Goal: Task Accomplishment & Management: Manage account settings

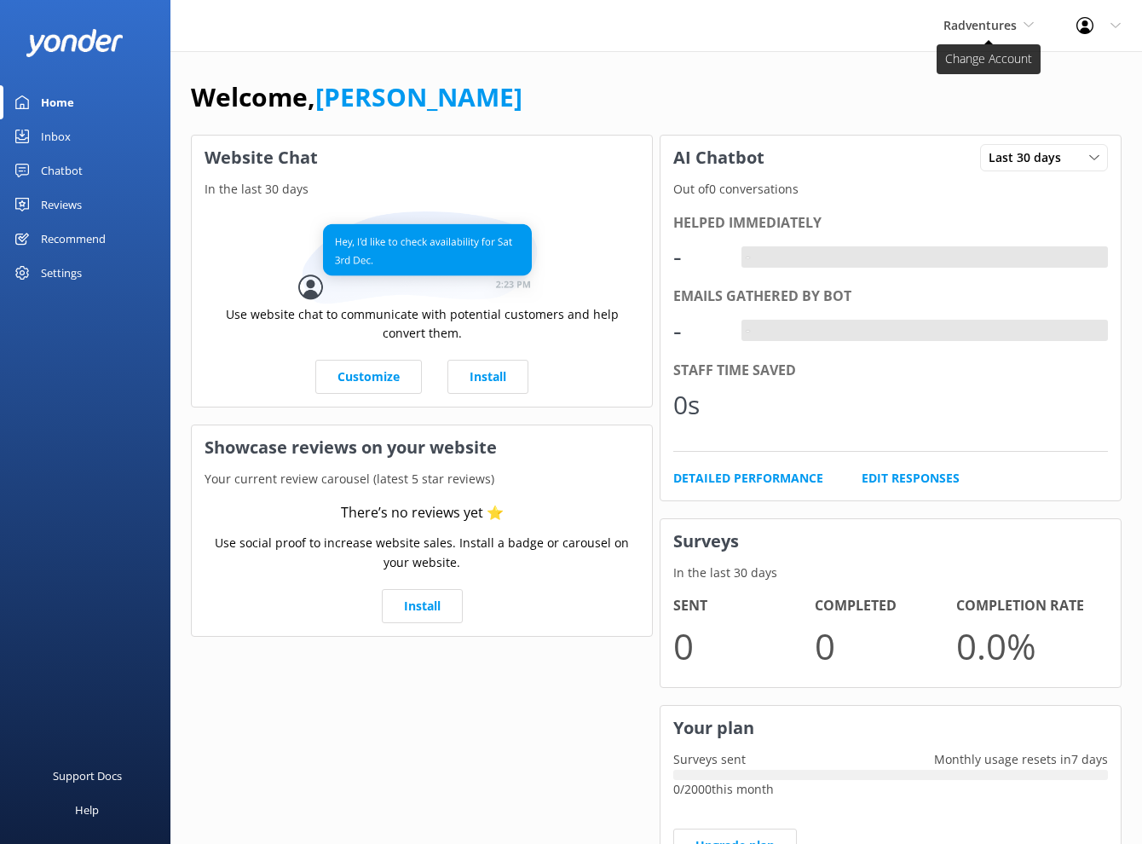
click at [1026, 31] on span "Radventures" at bounding box center [989, 25] width 90 height 19
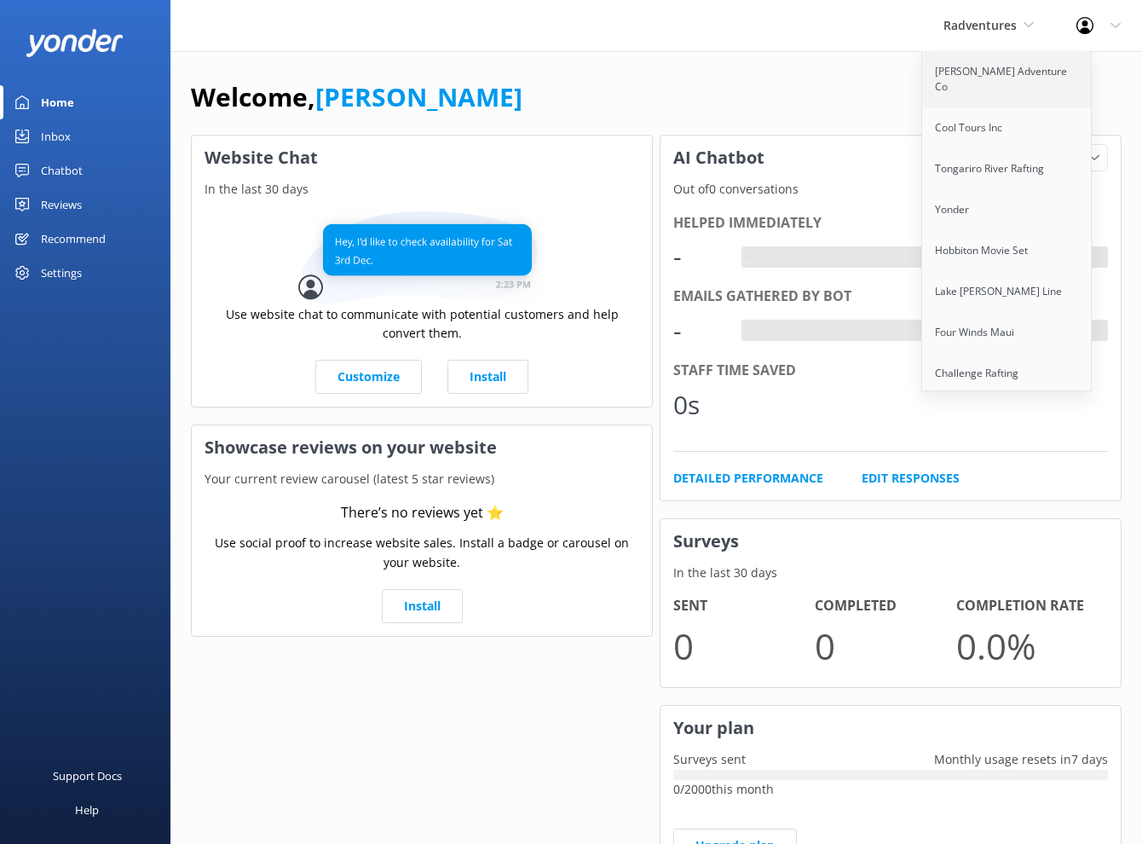
scroll to position [84, 0]
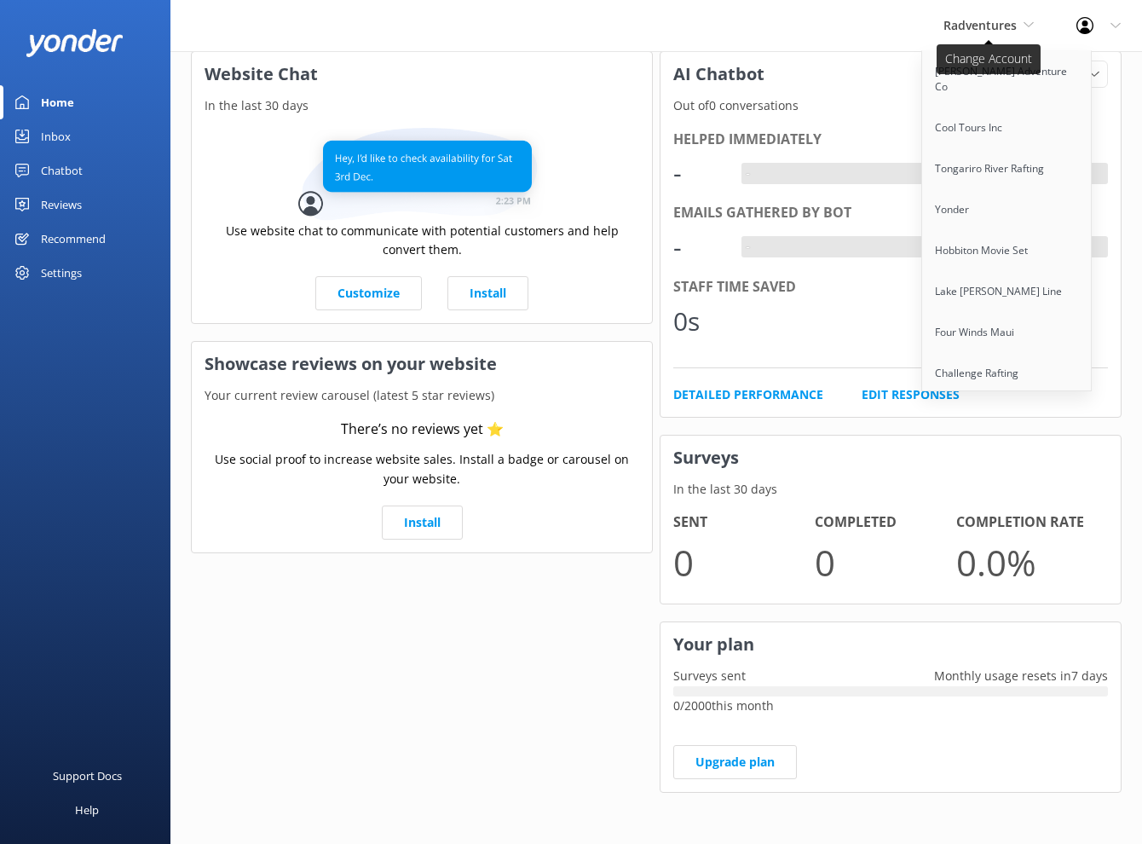
click at [974, 29] on span "Radventures" at bounding box center [980, 25] width 73 height 16
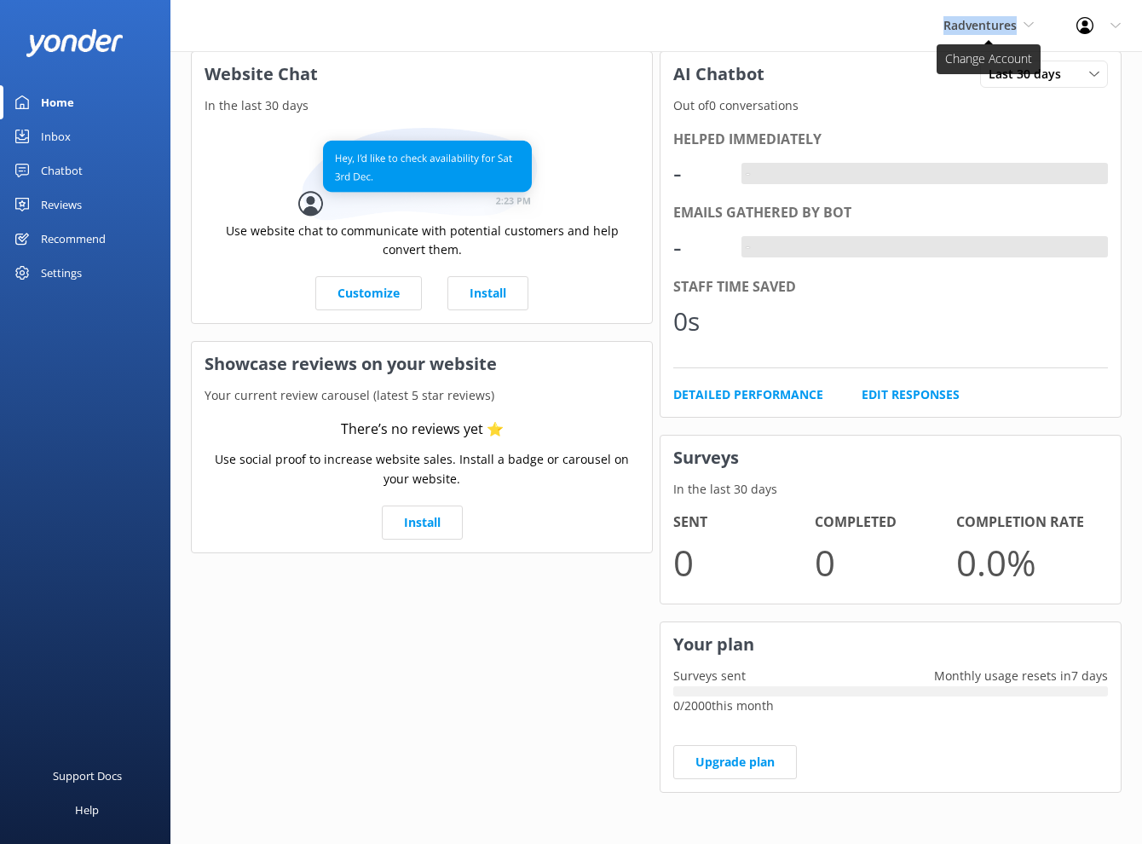
click at [973, 29] on span "Radventures" at bounding box center [980, 25] width 73 height 16
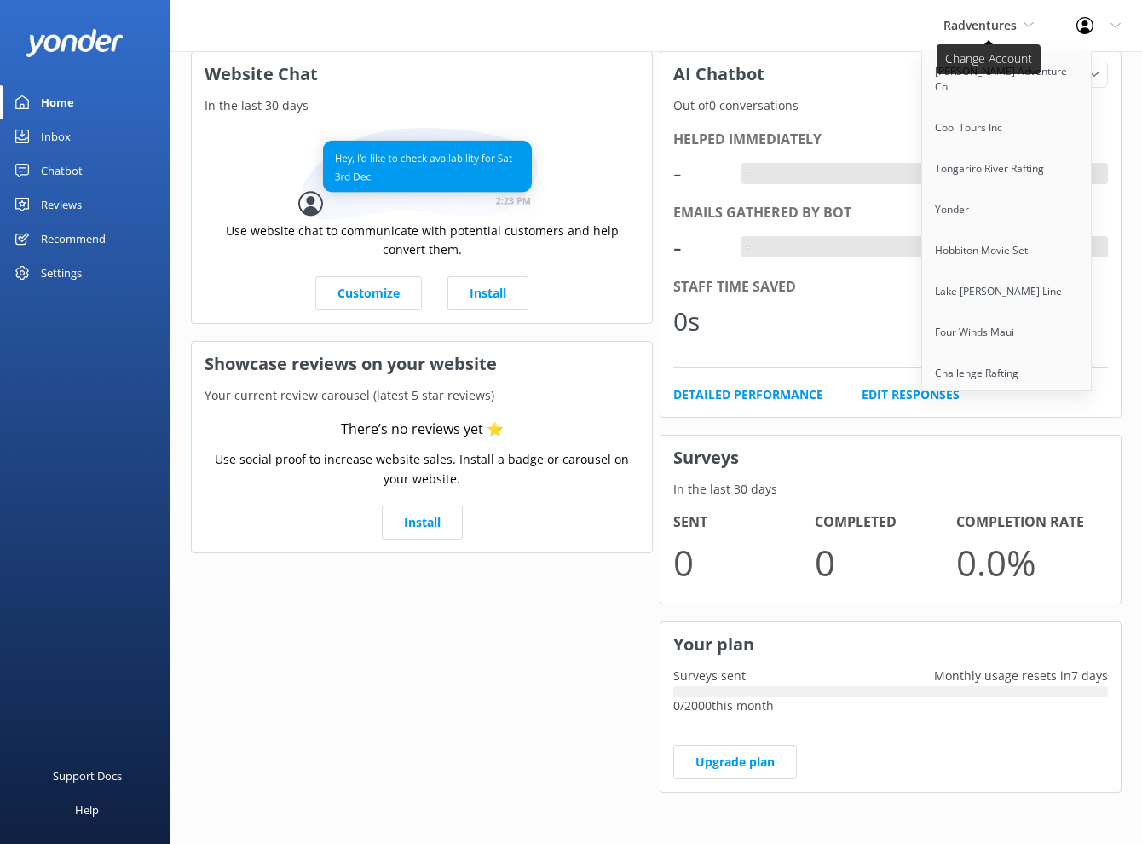
scroll to position [790, 0]
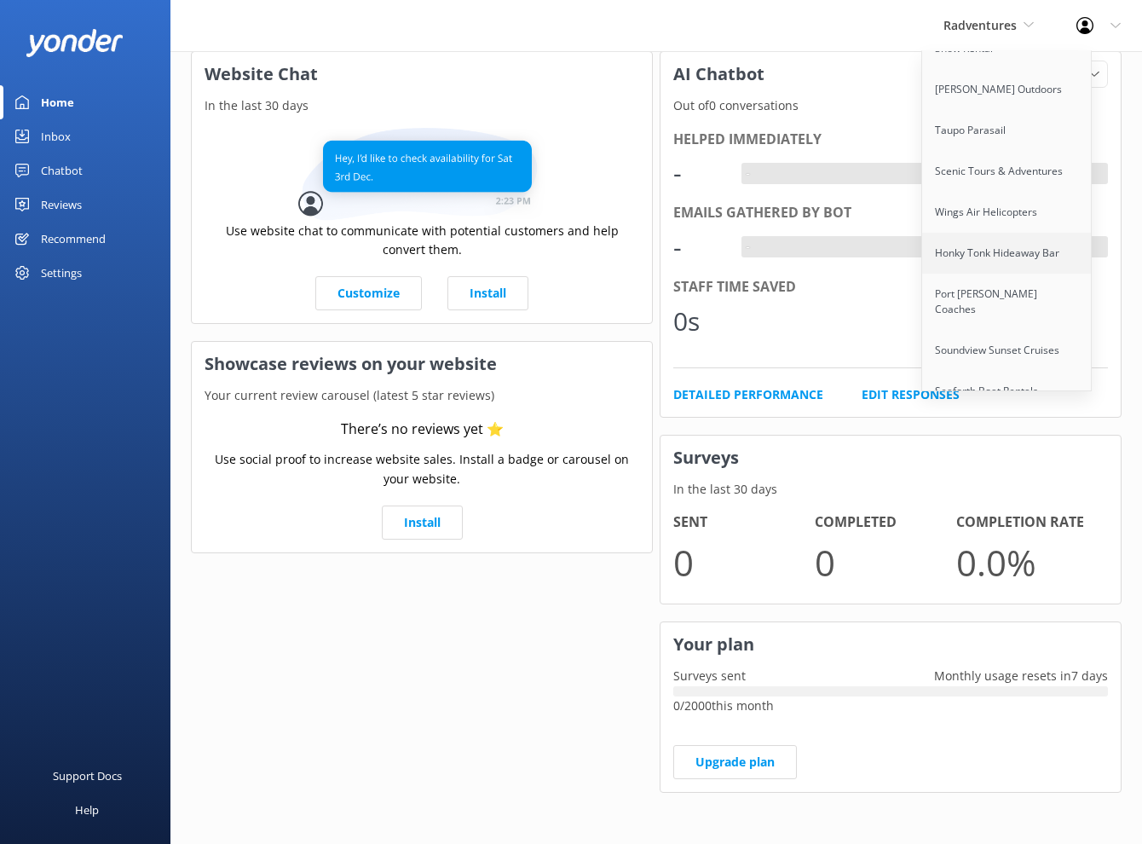
click at [1029, 233] on link "Honky Tonk Hideaway Bar" at bounding box center [1007, 253] width 170 height 41
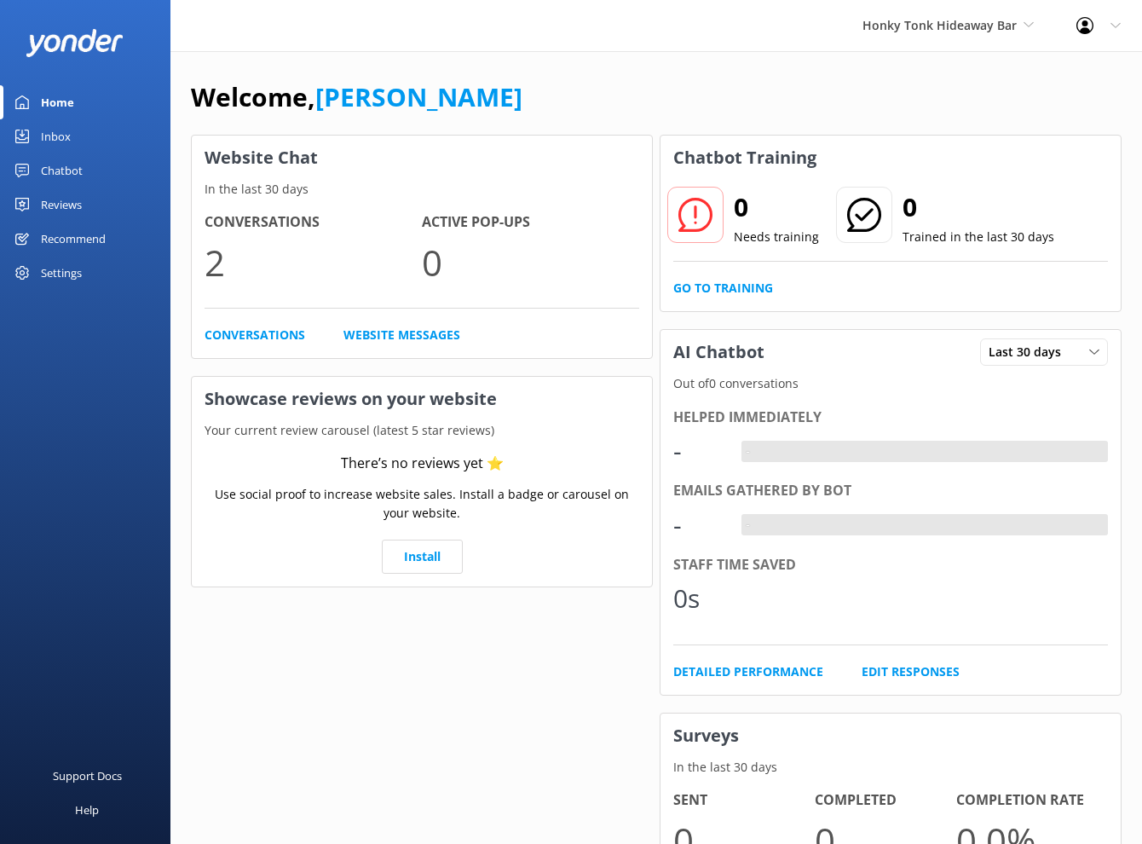
click at [255, 324] on div "Conversations 2 Active Pop-ups 0 Conversations Website Messages" at bounding box center [422, 278] width 460 height 159
click at [257, 329] on link "Conversations" at bounding box center [255, 335] width 101 height 19
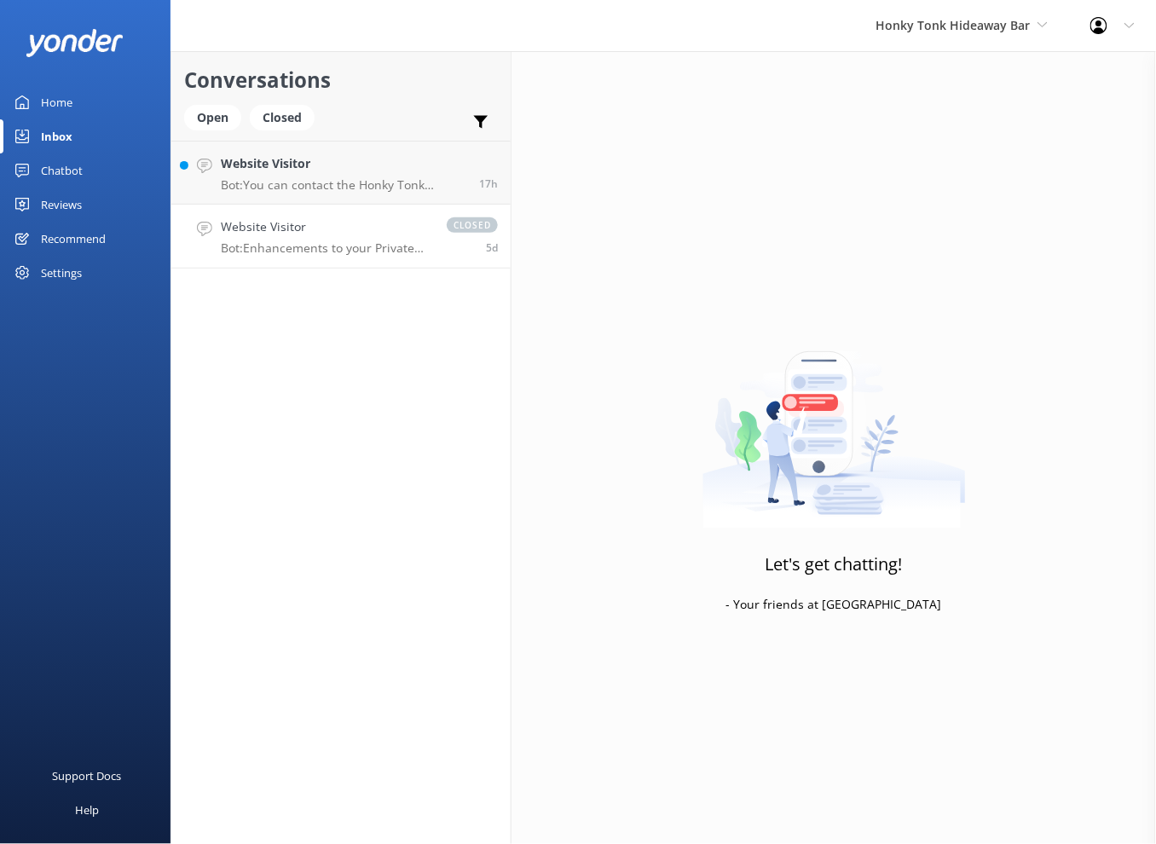
click at [373, 254] on p "Bot: Enhancements to your Private Event can include: - Event Photographer - DJ …" at bounding box center [325, 247] width 209 height 15
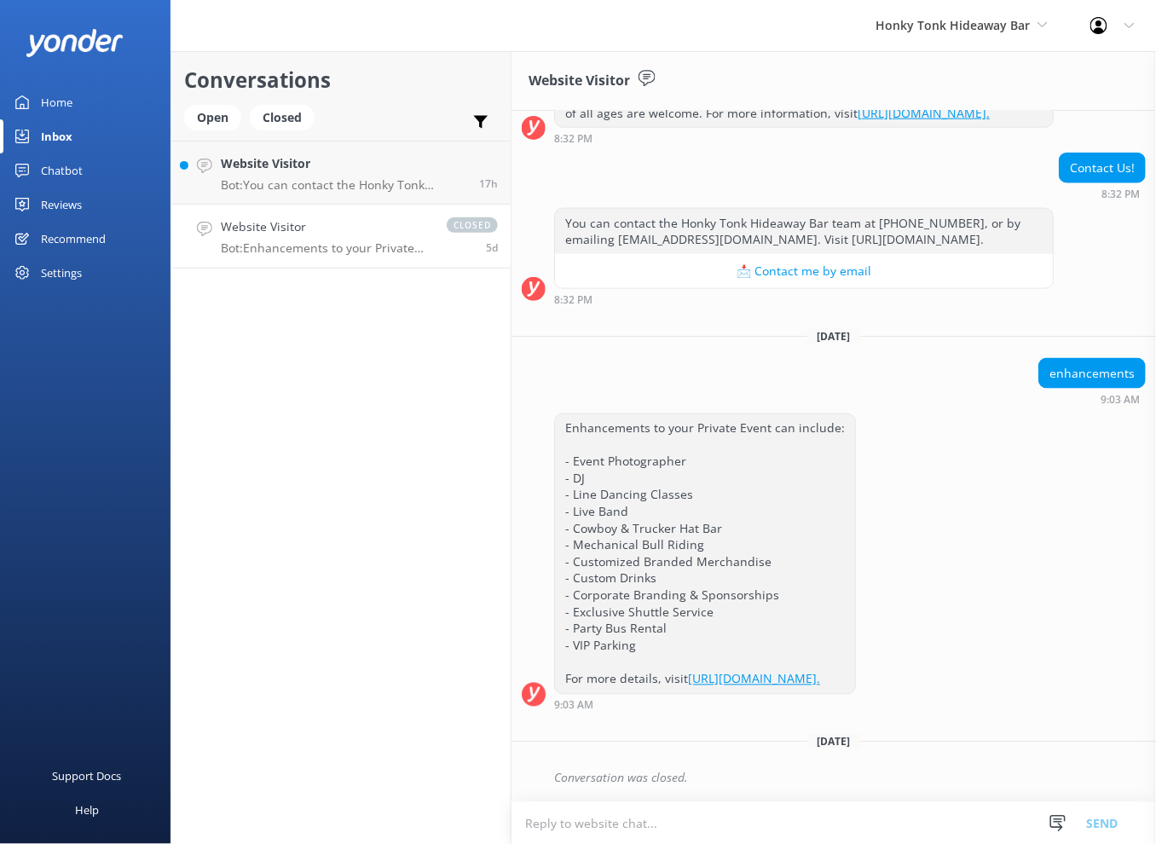
scroll to position [592, 0]
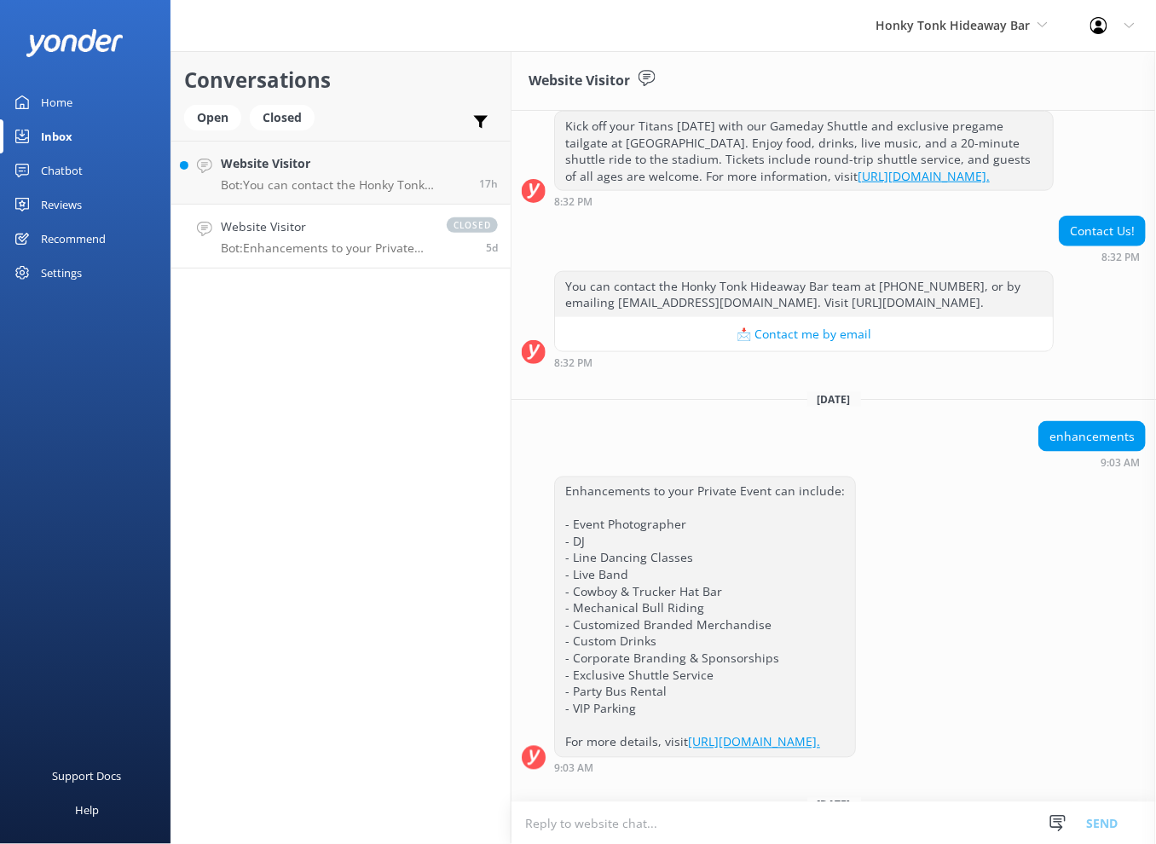
scroll to position [592, 0]
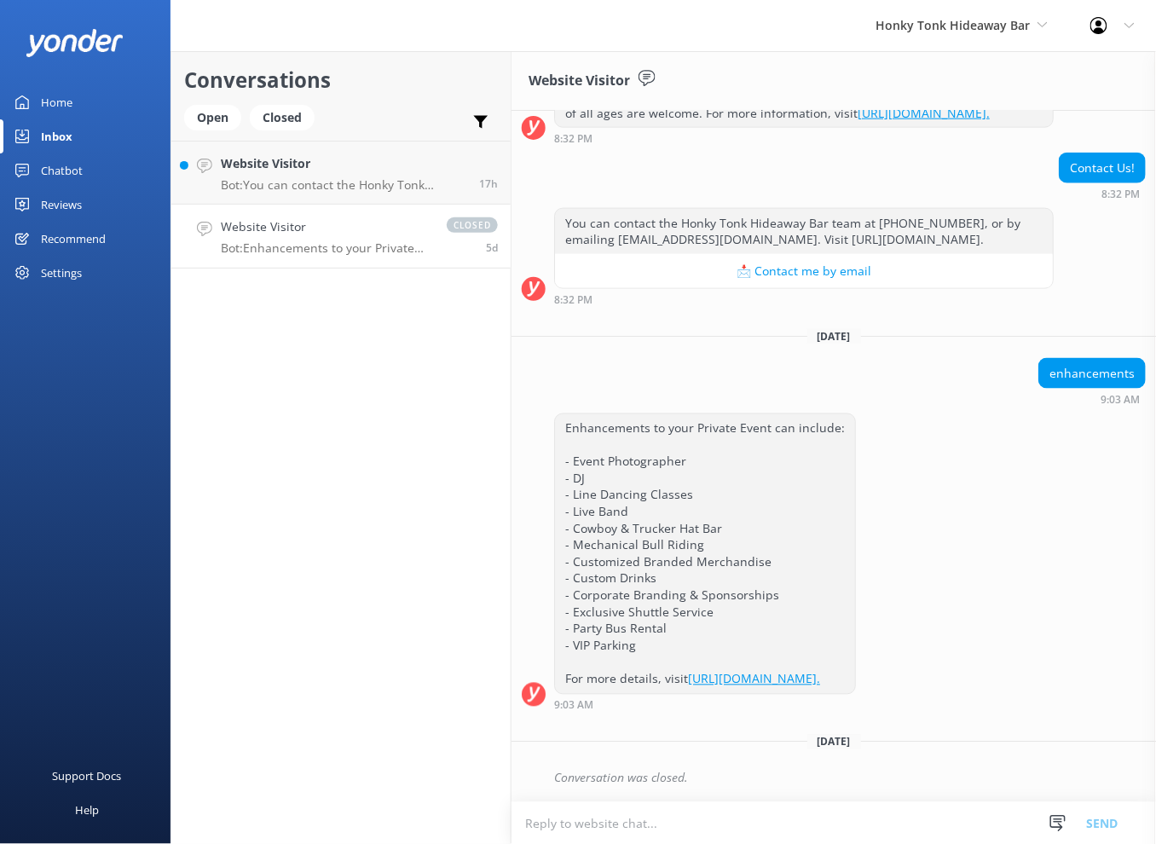
click at [957, 41] on div "Honky Tonk Hideaway Bar Kendall's Adventure Co Cool Tours Inc Tongariro River R…" at bounding box center [962, 25] width 214 height 51
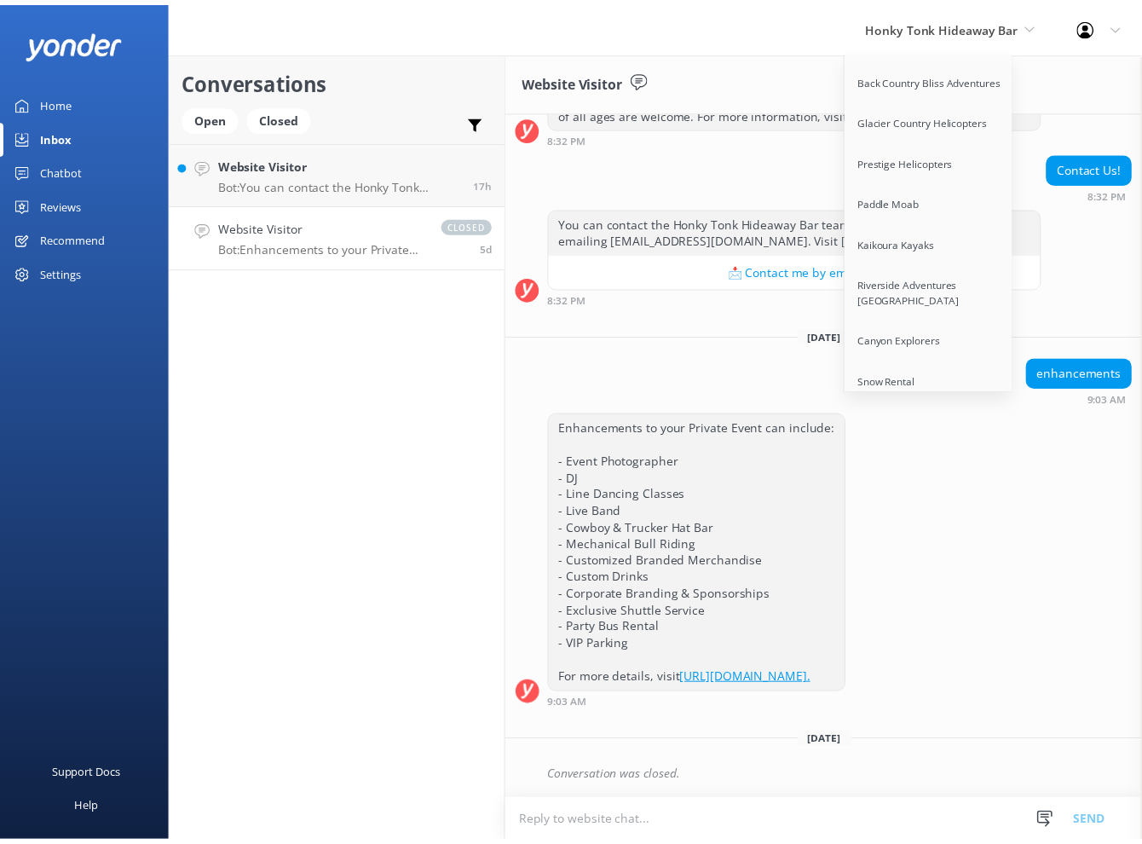
scroll to position [461, 0]
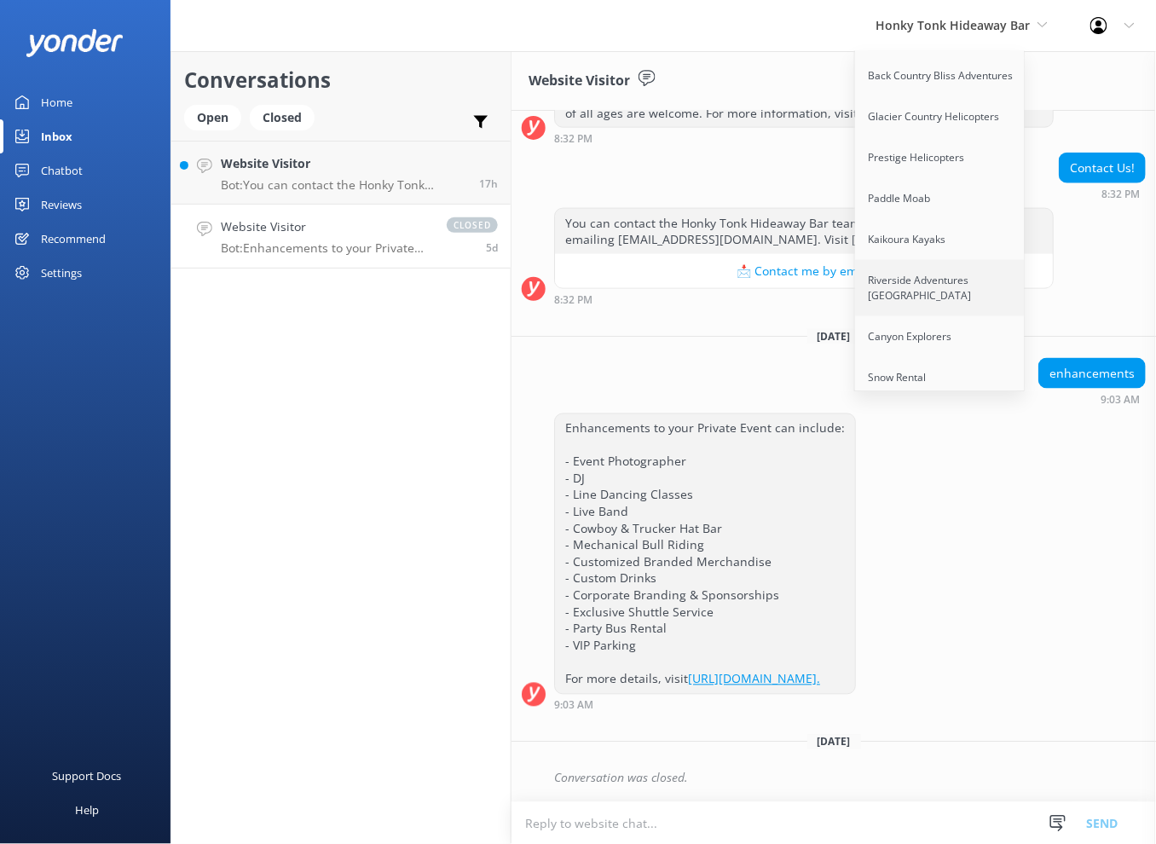
click at [944, 265] on link "Riverside Adventures [GEOGRAPHIC_DATA]" at bounding box center [940, 288] width 170 height 56
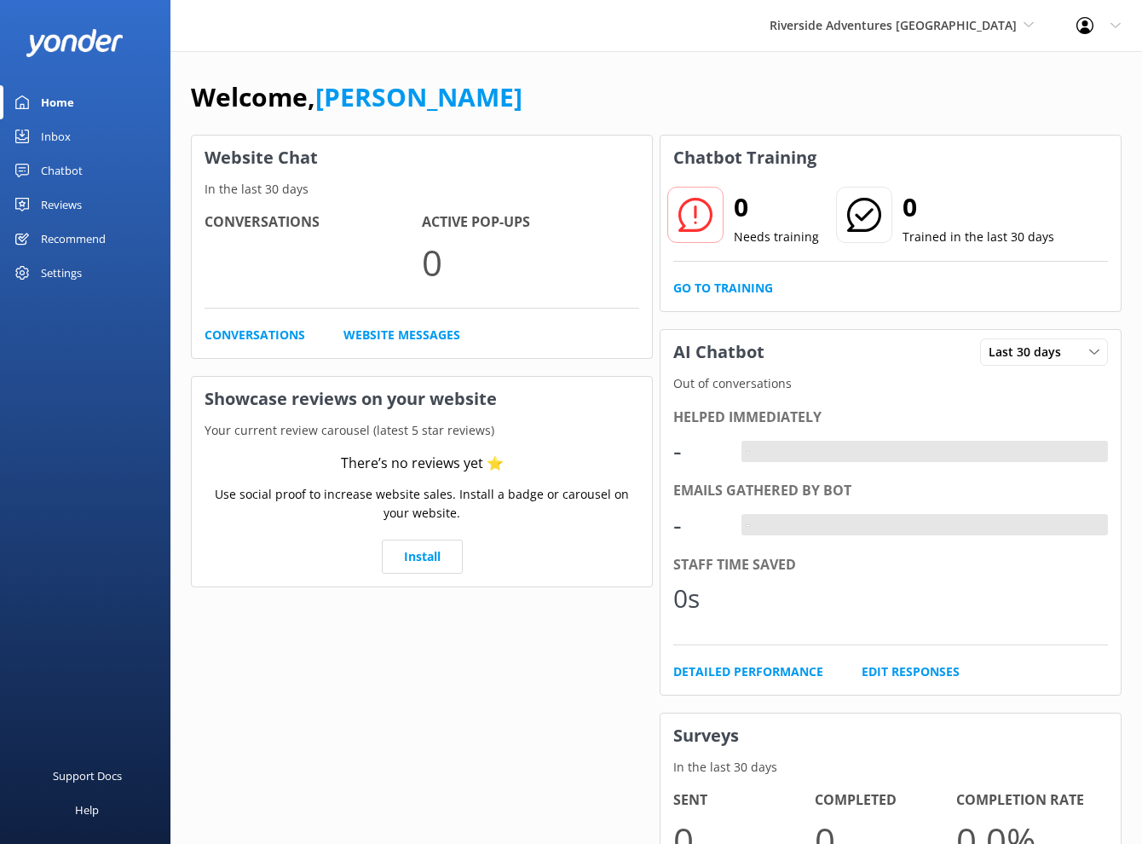
click at [76, 177] on div "Chatbot" at bounding box center [62, 170] width 42 height 34
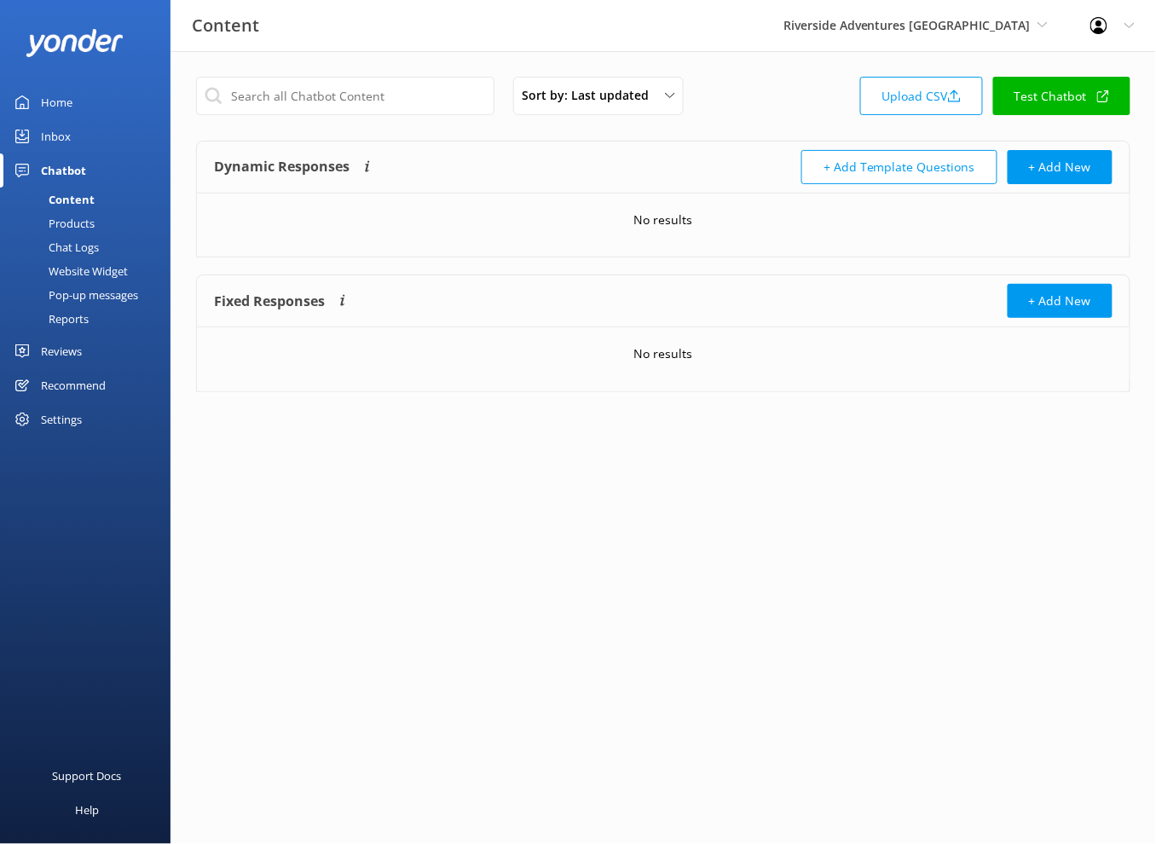
click at [77, 228] on div "Products" at bounding box center [52, 223] width 84 height 24
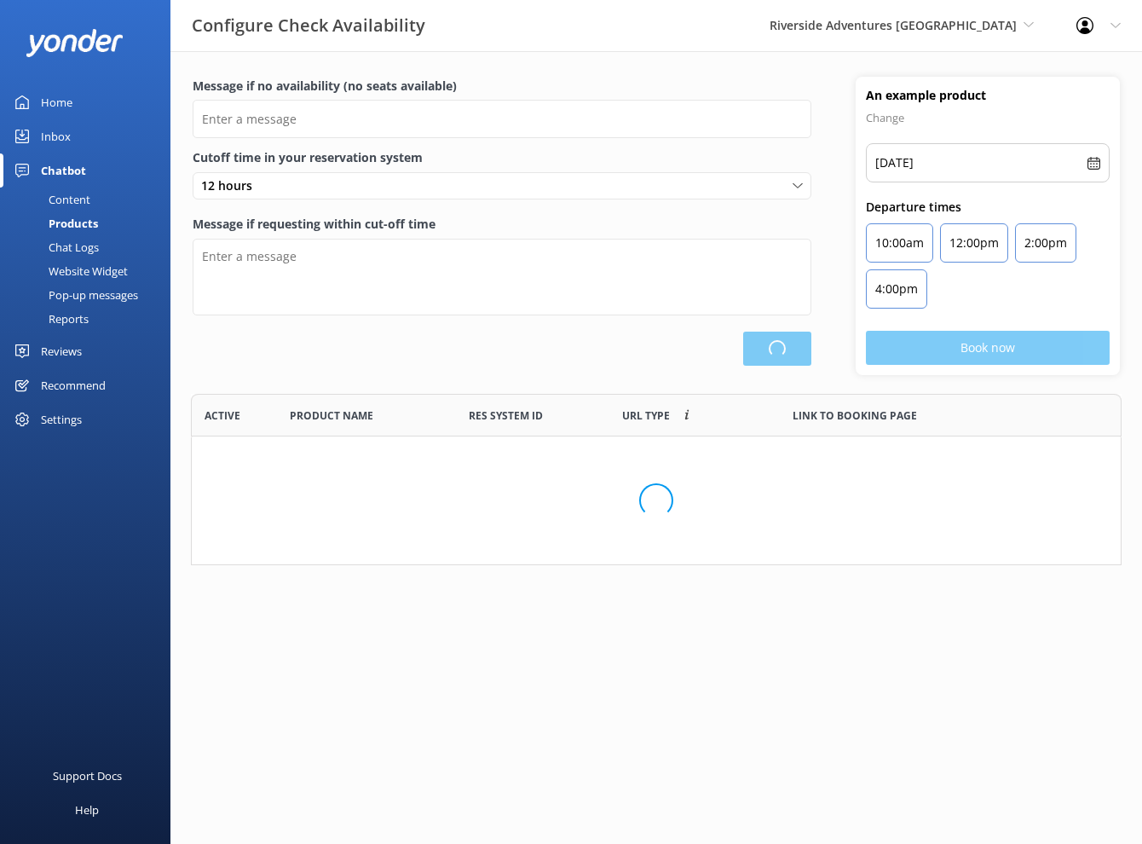
scroll to position [157, 916]
type input "There are no seats available, please check an alternative day"
type textarea "Our online booking system closes {hours} prior to departure. Please contact us …"
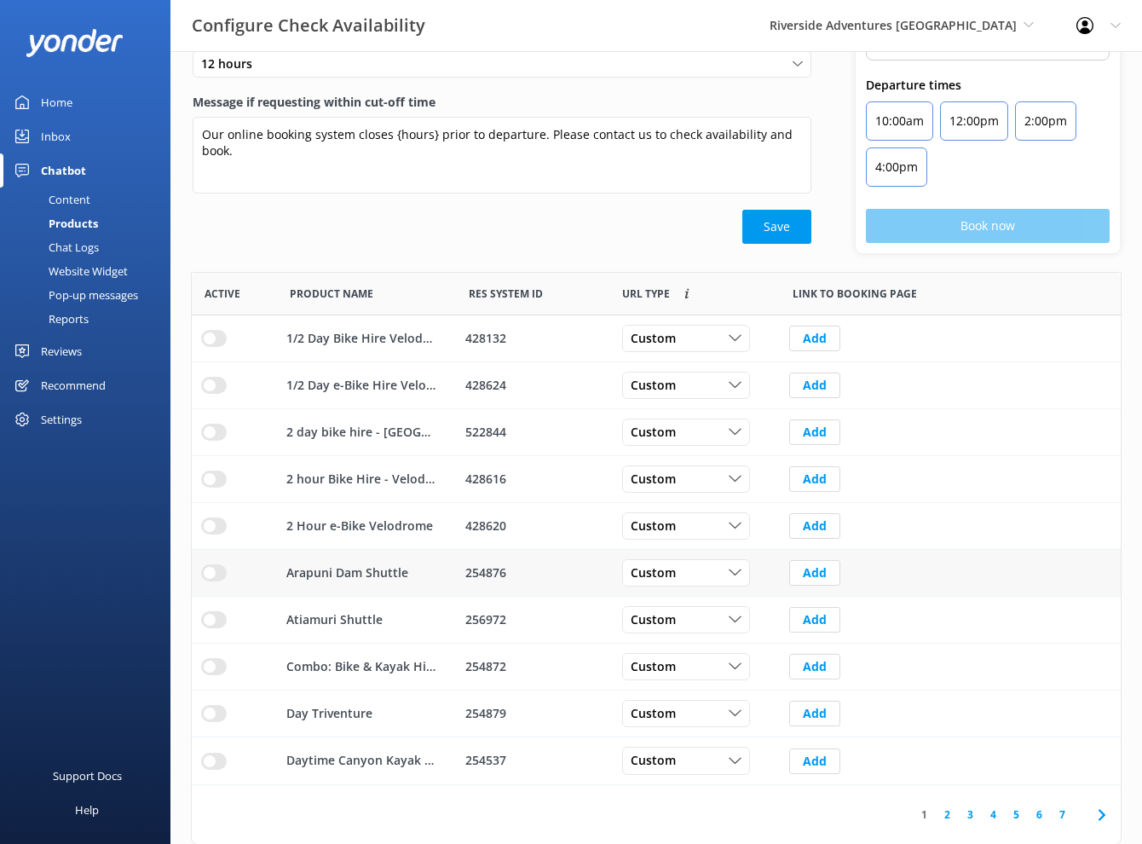
scroll to position [124, 0]
click at [1072, 815] on link "7" at bounding box center [1062, 814] width 23 height 16
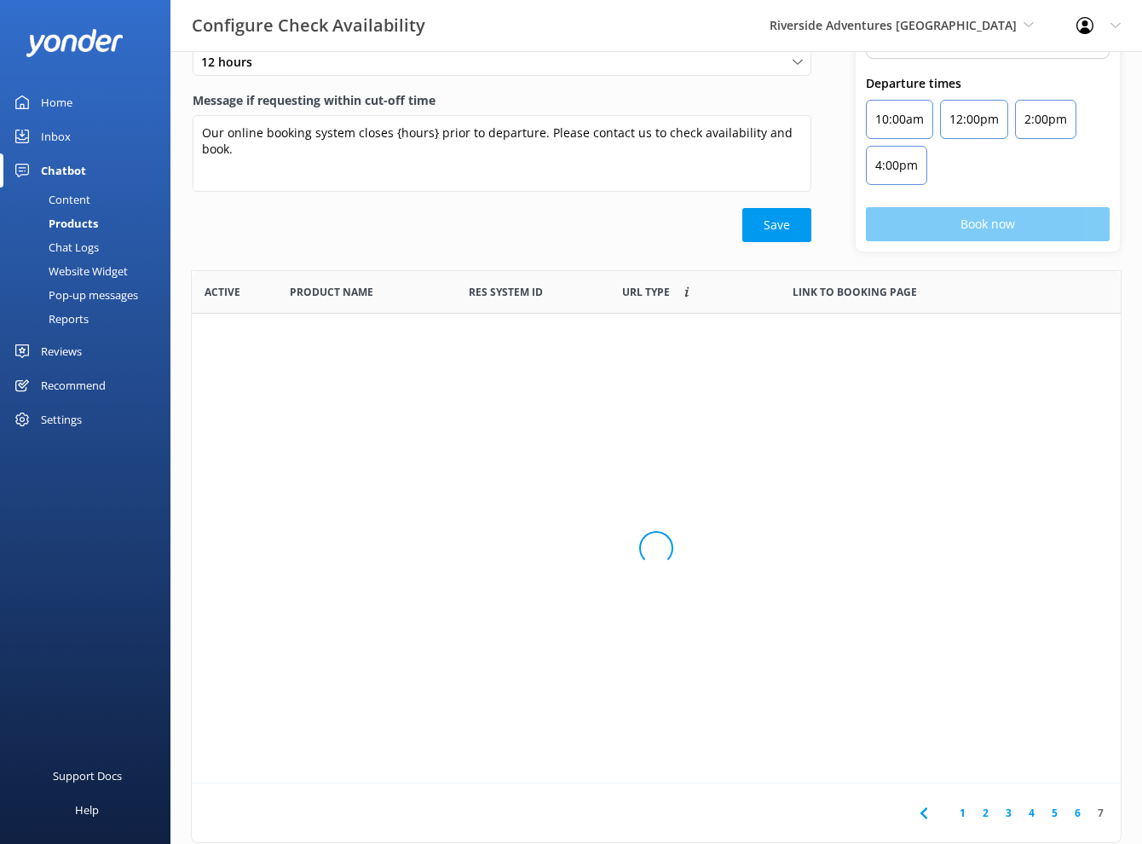
scroll to position [14, 14]
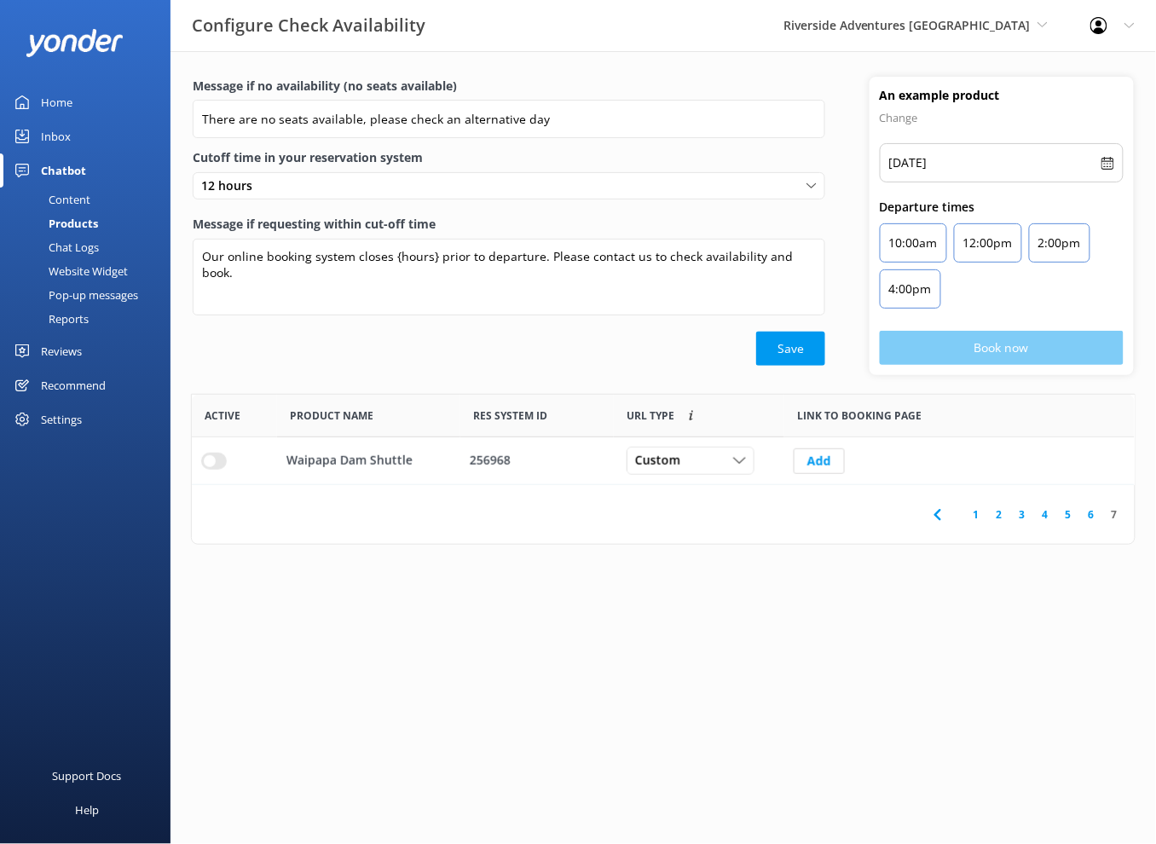
click at [1054, 516] on link "4" at bounding box center [1045, 514] width 23 height 16
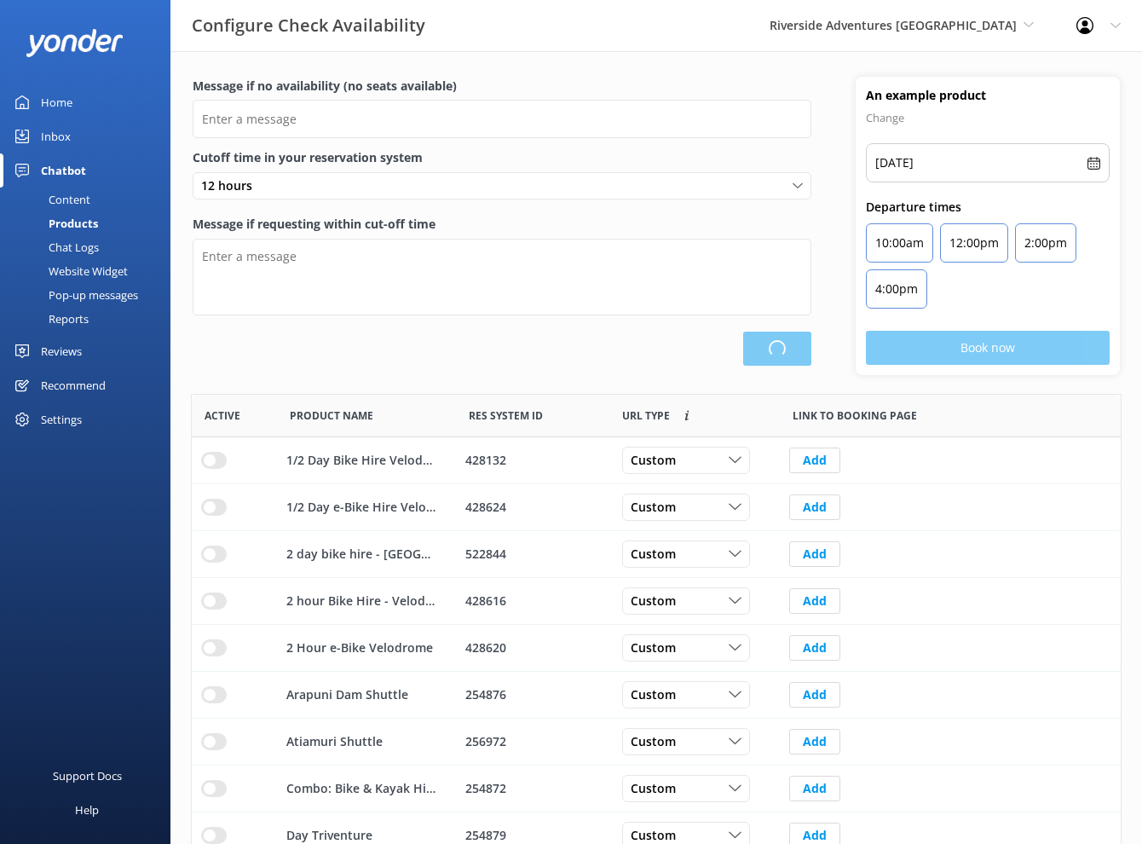
scroll to position [498, 915]
type input "There are no seats available, please check an alternative day"
type textarea "Our online booking system closes {hours} prior to departure. Please contact us …"
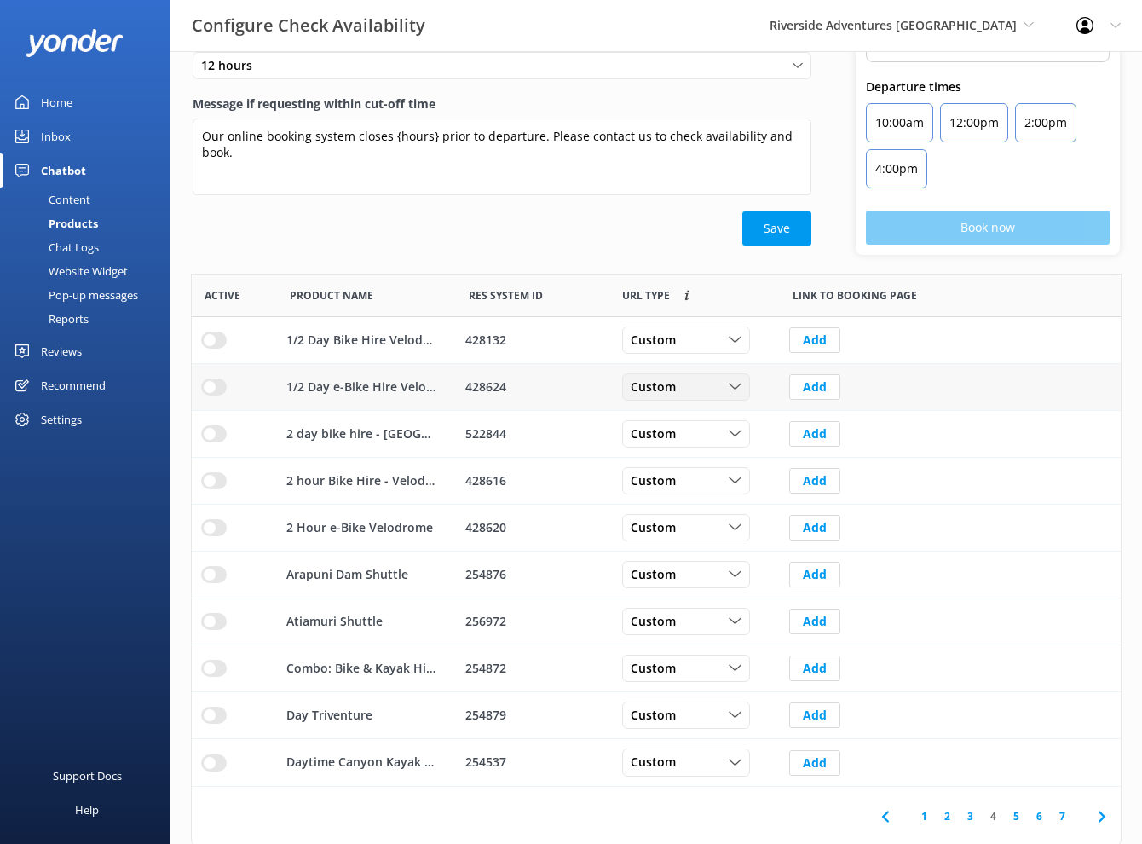
scroll to position [124, 0]
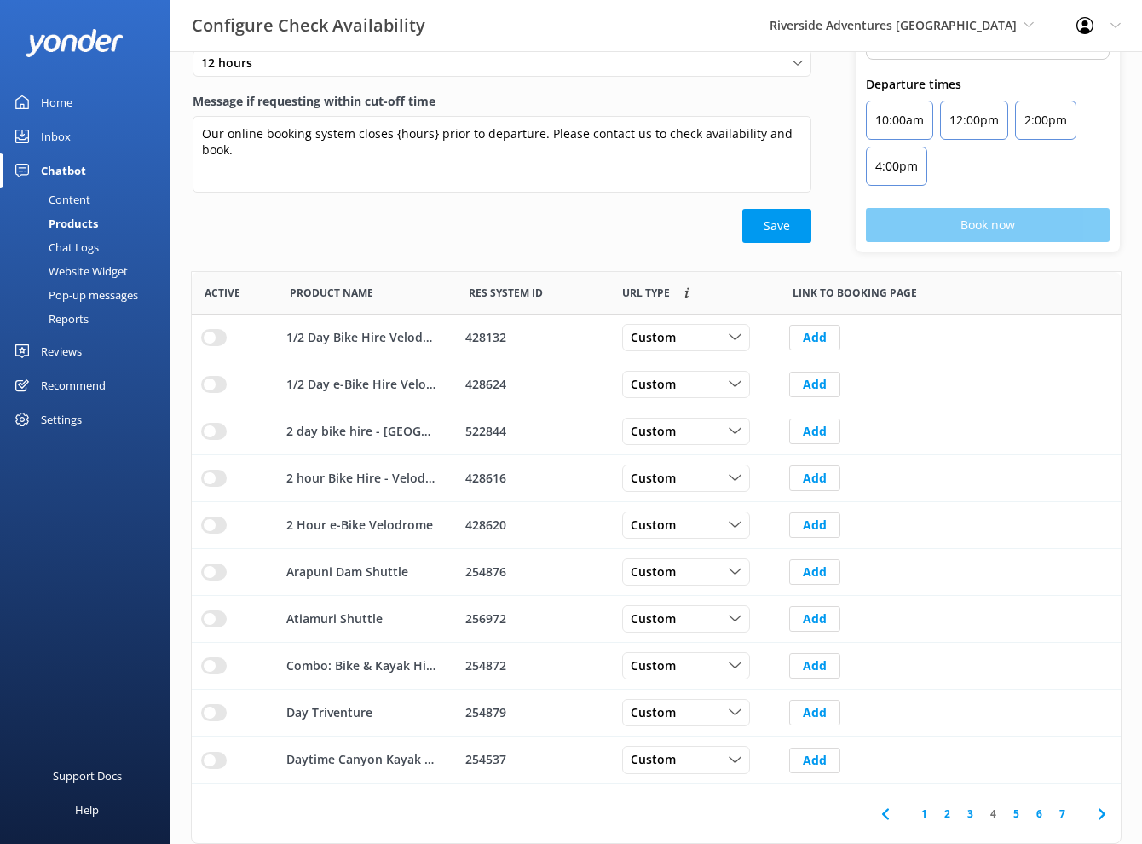
click at [919, 813] on link "1" at bounding box center [924, 814] width 23 height 16
click at [1100, 806] on icon at bounding box center [1102, 814] width 20 height 20
click at [1101, 806] on icon at bounding box center [1102, 814] width 20 height 20
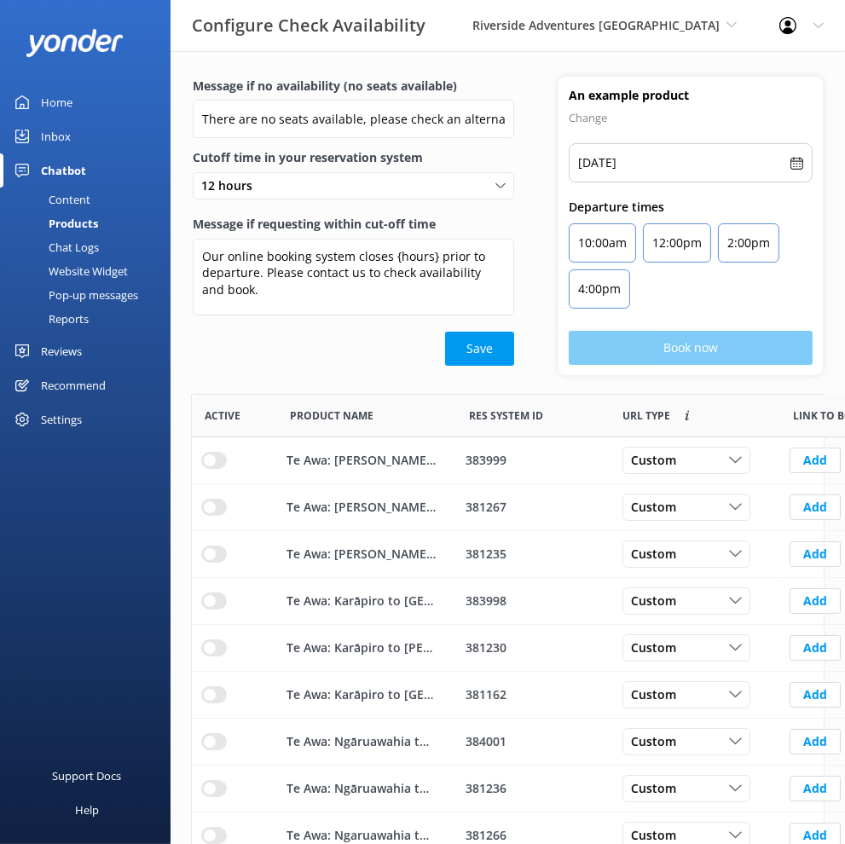
scroll to position [498, 617]
